Goal: Task Accomplishment & Management: Use online tool/utility

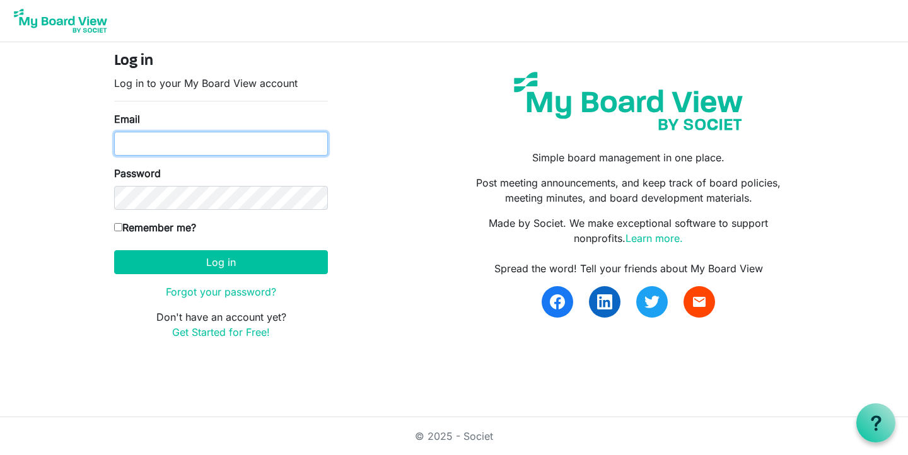
click at [257, 144] on input "Email" at bounding box center [221, 144] width 214 height 24
type input "[EMAIL_ADDRESS][DOMAIN_NAME]"
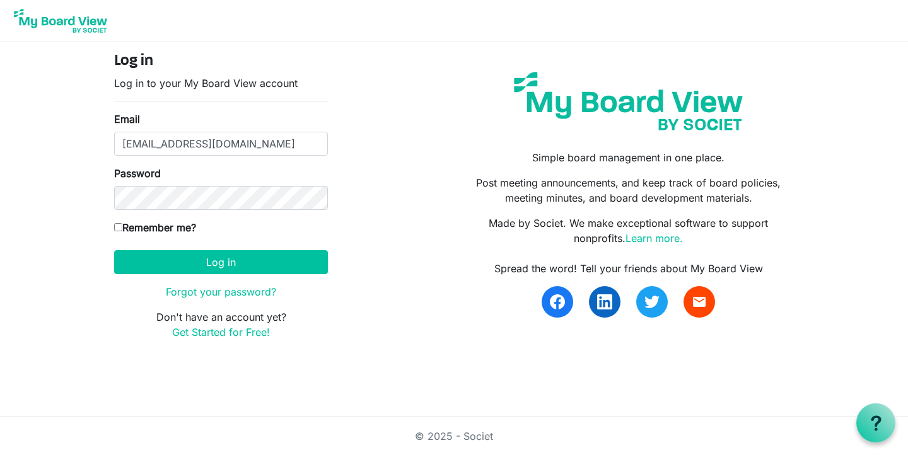
click at [118, 226] on input "Remember me?" at bounding box center [118, 227] width 8 height 8
checkbox input "true"
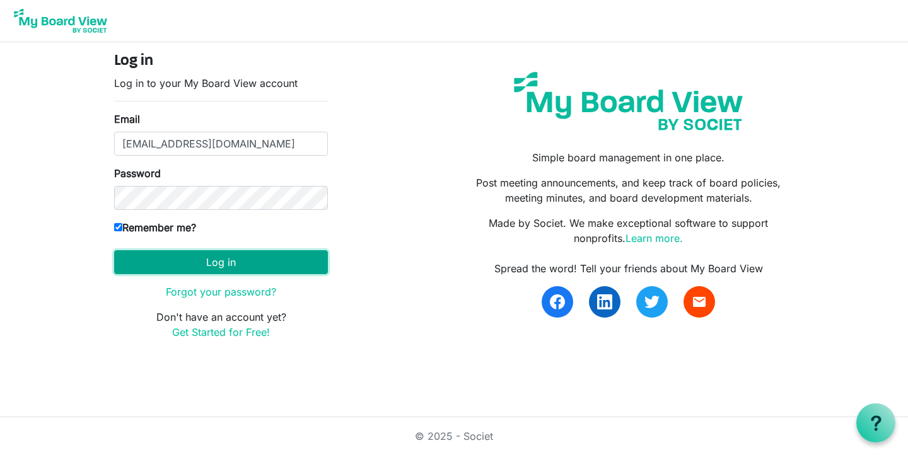
click at [183, 260] on button "Log in" at bounding box center [221, 262] width 214 height 24
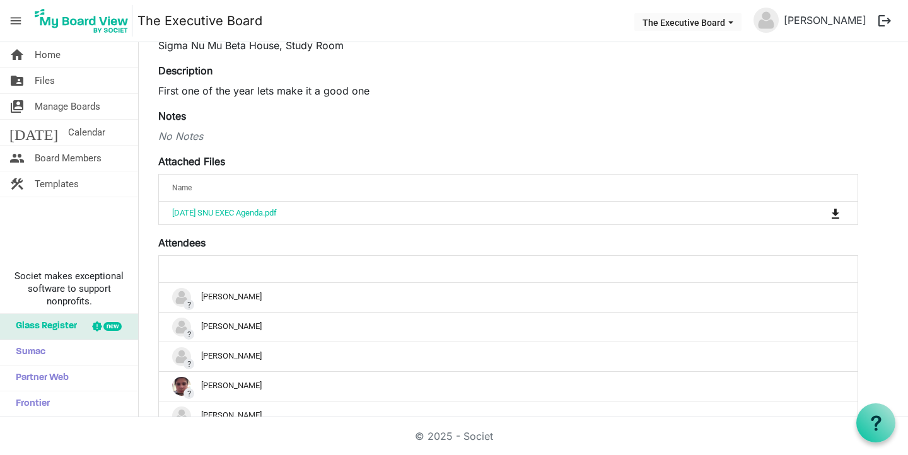
scroll to position [129, 0]
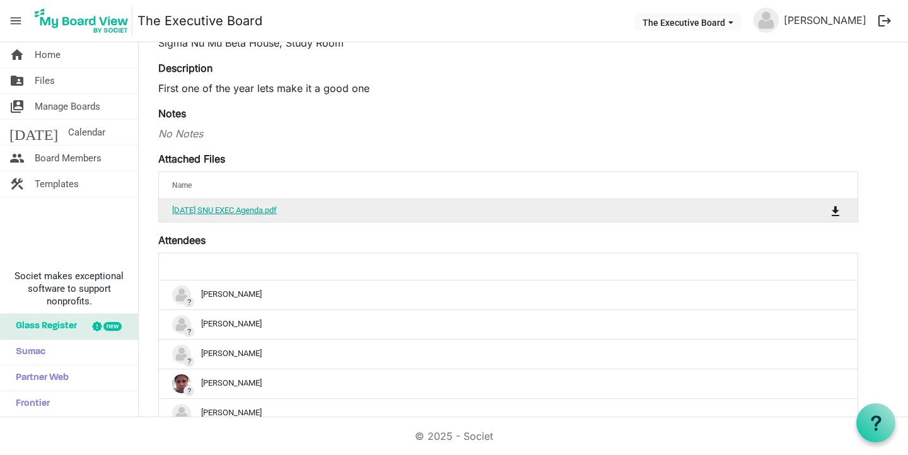
click at [246, 207] on link "August 27th SNU EXEC Agenda.pdf" at bounding box center [224, 209] width 105 height 9
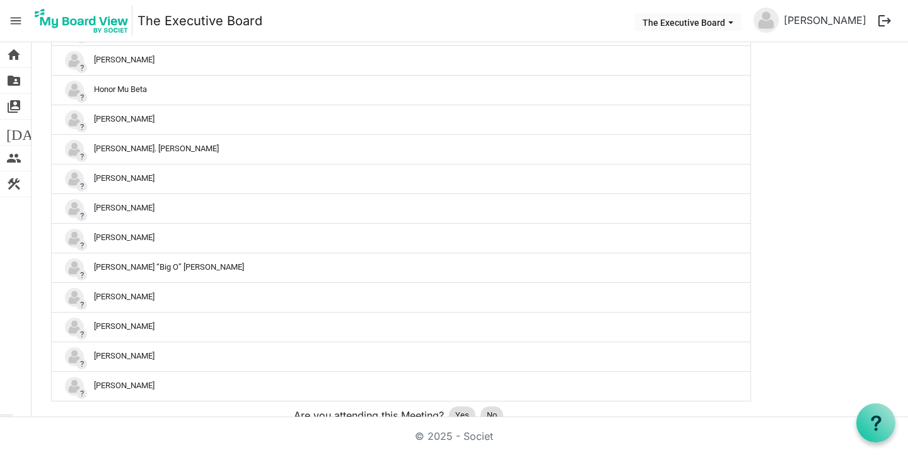
scroll to position [604, 0]
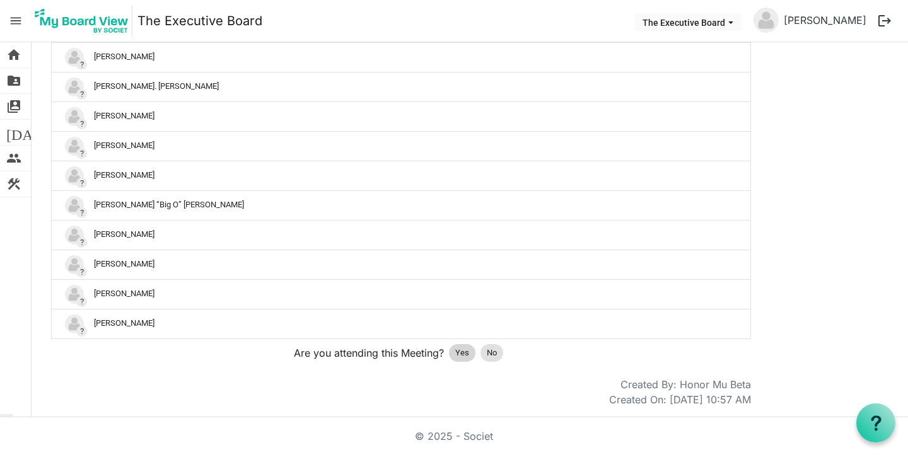
click at [458, 360] on div "Yes" at bounding box center [462, 353] width 26 height 18
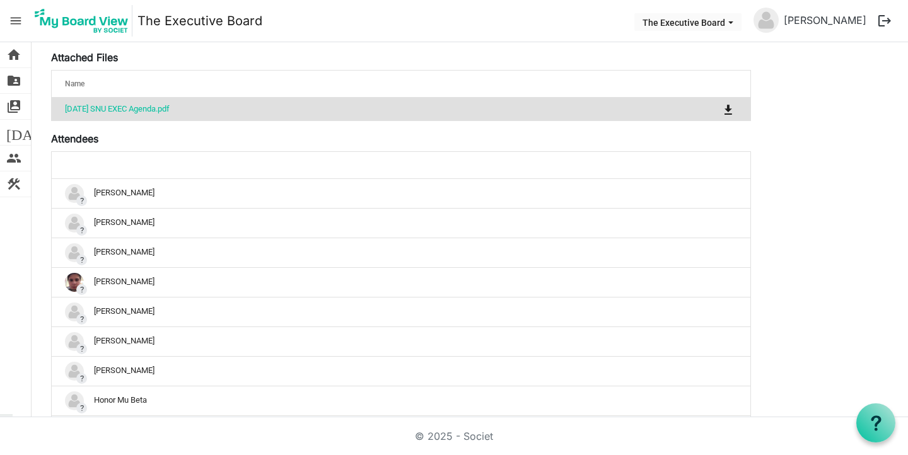
scroll to position [230, 0]
